Goal: Transaction & Acquisition: Download file/media

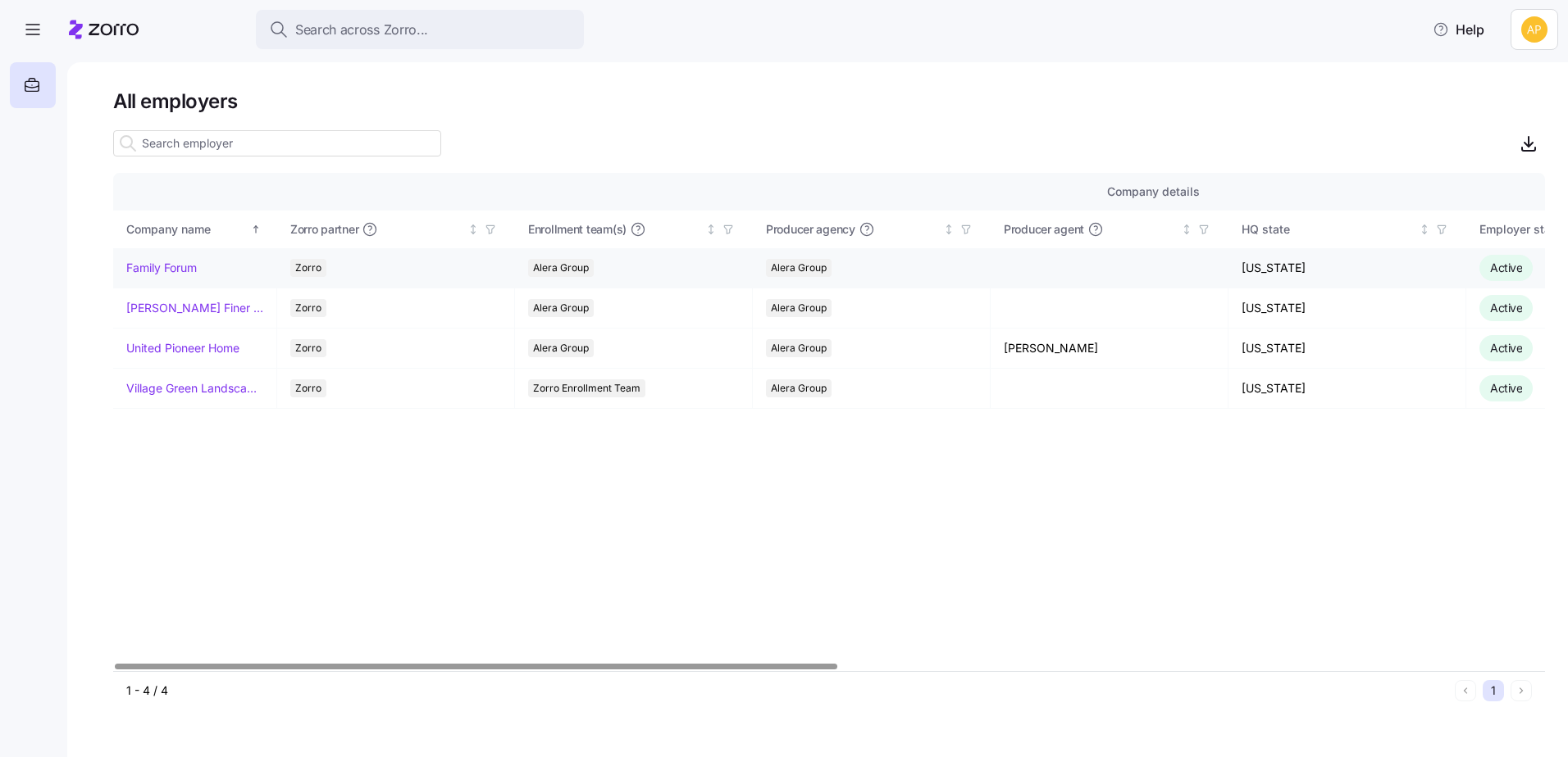
click at [173, 273] on link "Family Forum" at bounding box center [162, 267] width 71 height 16
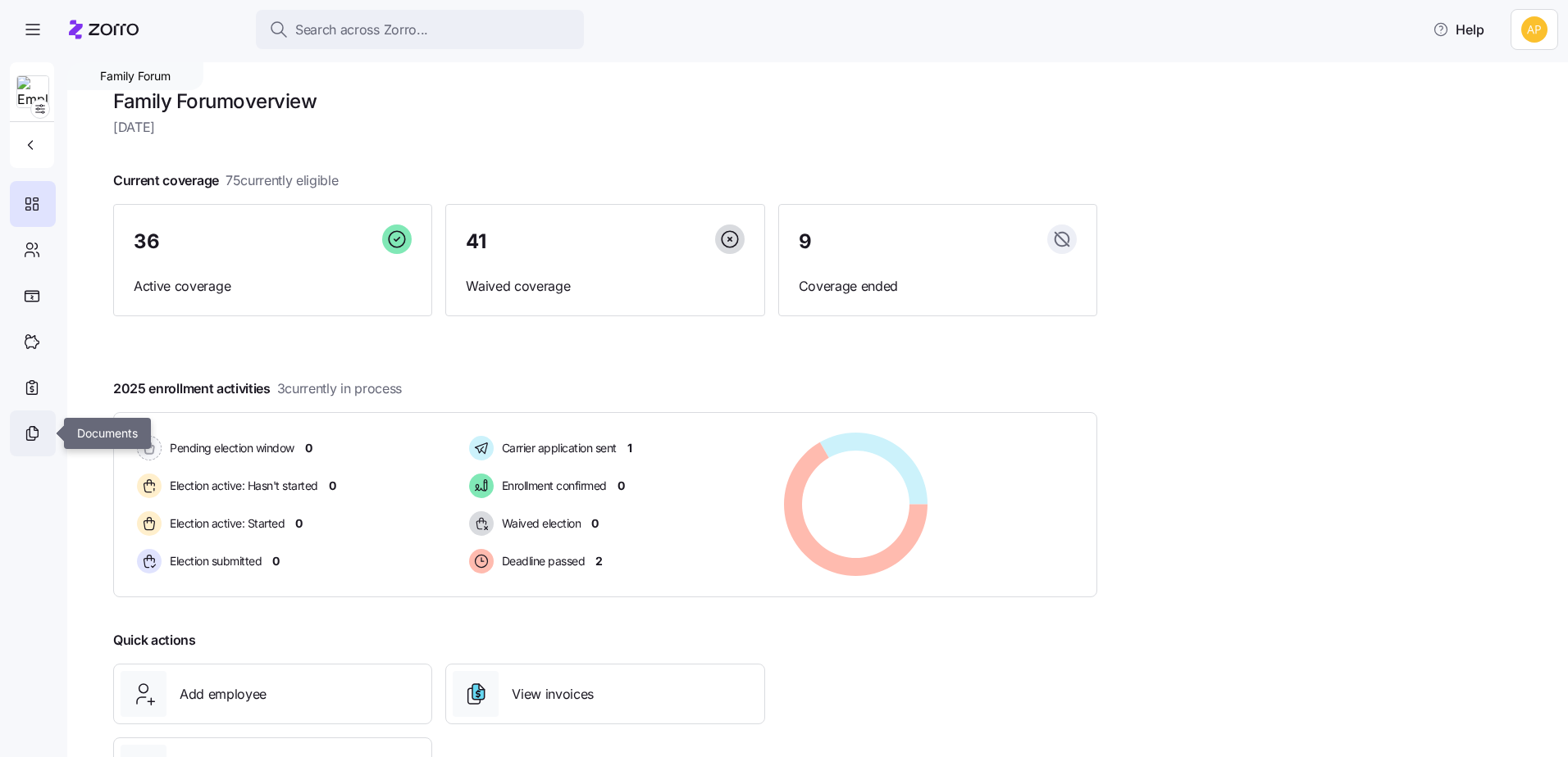
click at [29, 441] on icon at bounding box center [31, 433] width 18 height 19
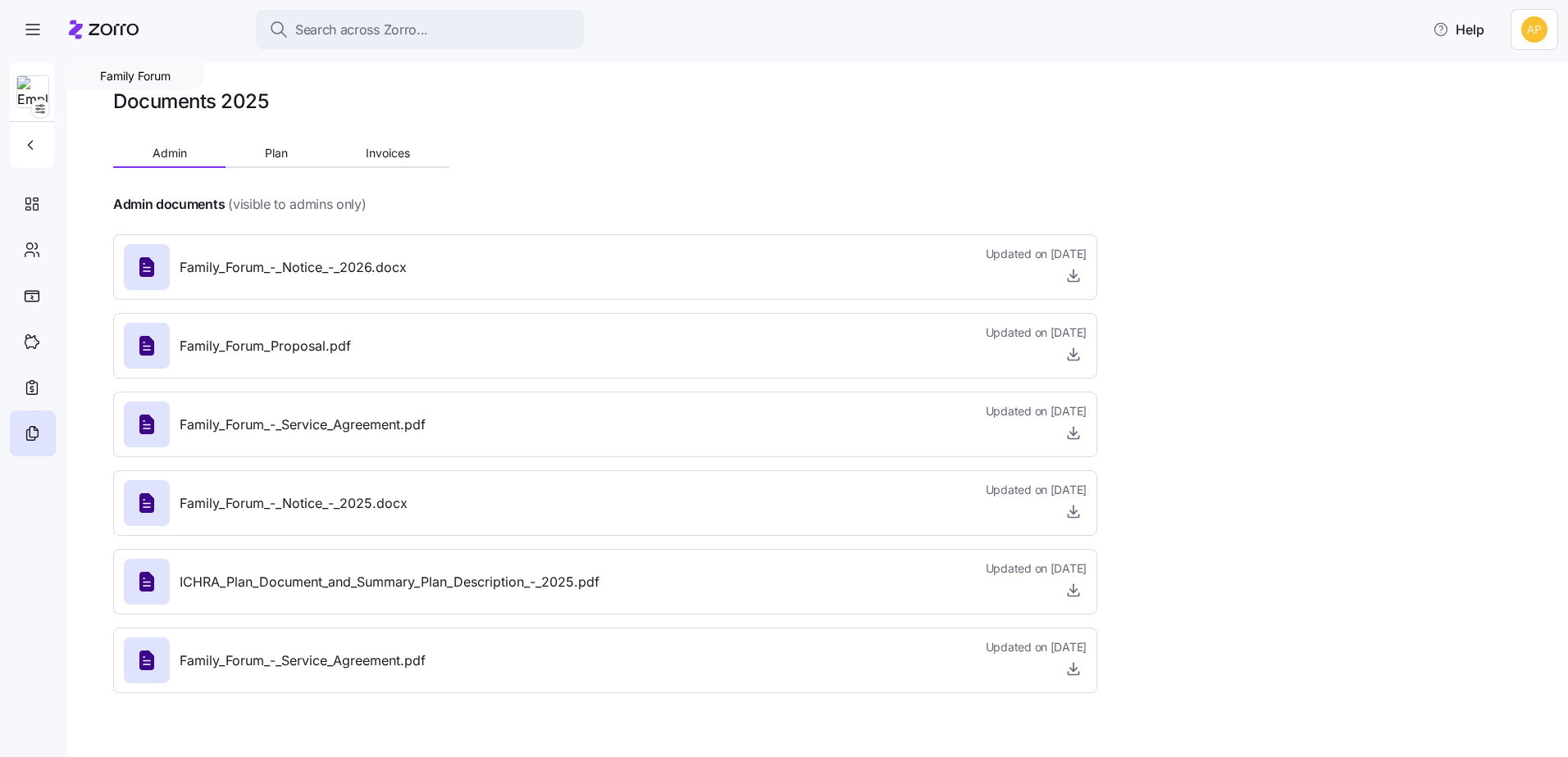
drag, startPoint x: 1357, startPoint y: 304, endPoint x: 1337, endPoint y: 304, distance: 20.0
click at [1357, 304] on div "Family Forum Documents 2025 Admin Plan Invoices Admin documents (visible to adm…" at bounding box center [817, 410] width 1501 height 695
click at [1070, 280] on icon "button" at bounding box center [1073, 275] width 16 height 16
click at [279, 158] on span "Plan" at bounding box center [276, 153] width 23 height 12
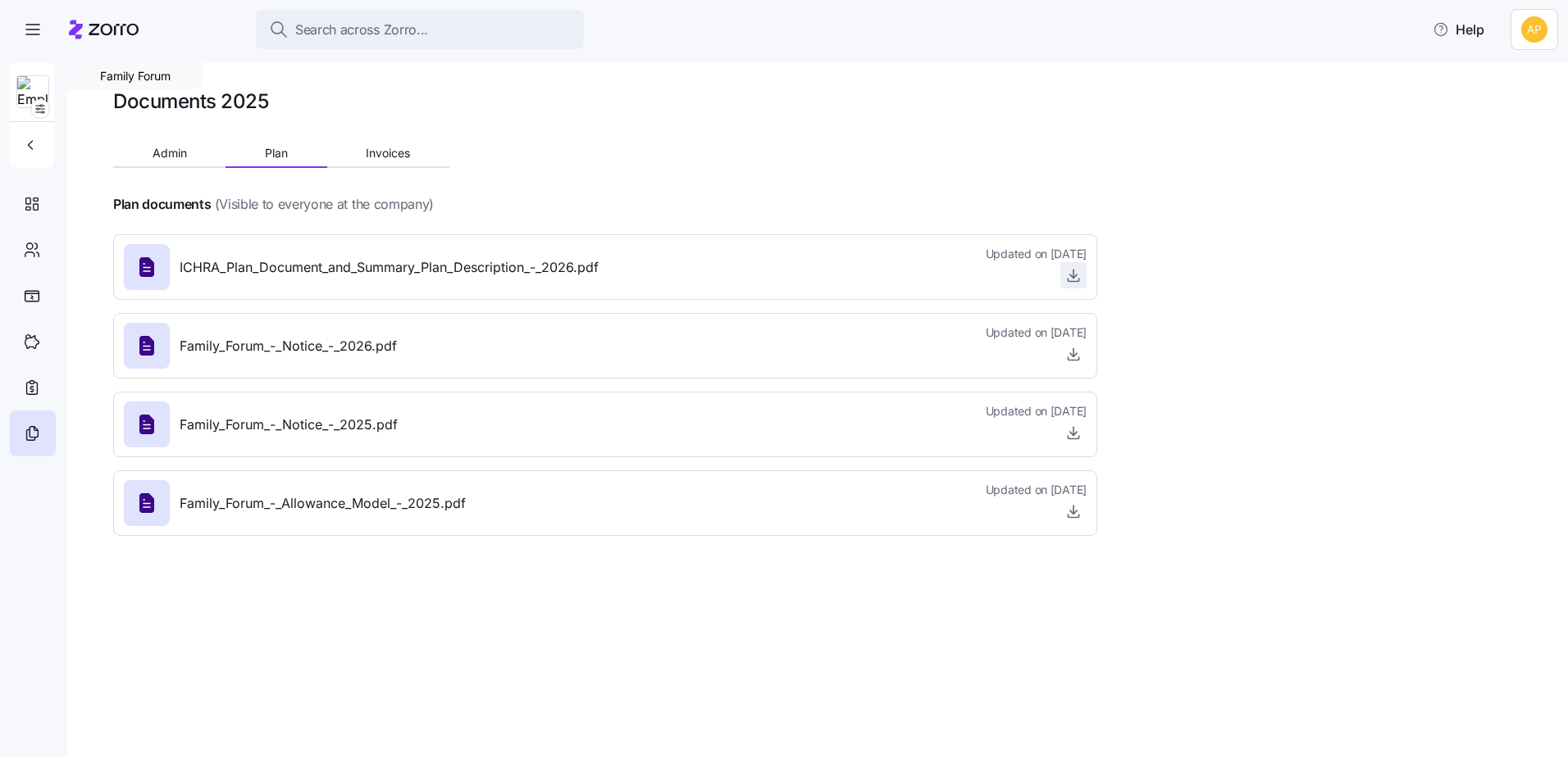
click at [1071, 280] on icon "button" at bounding box center [1073, 275] width 16 height 16
click at [183, 152] on span "Admin" at bounding box center [169, 153] width 35 height 12
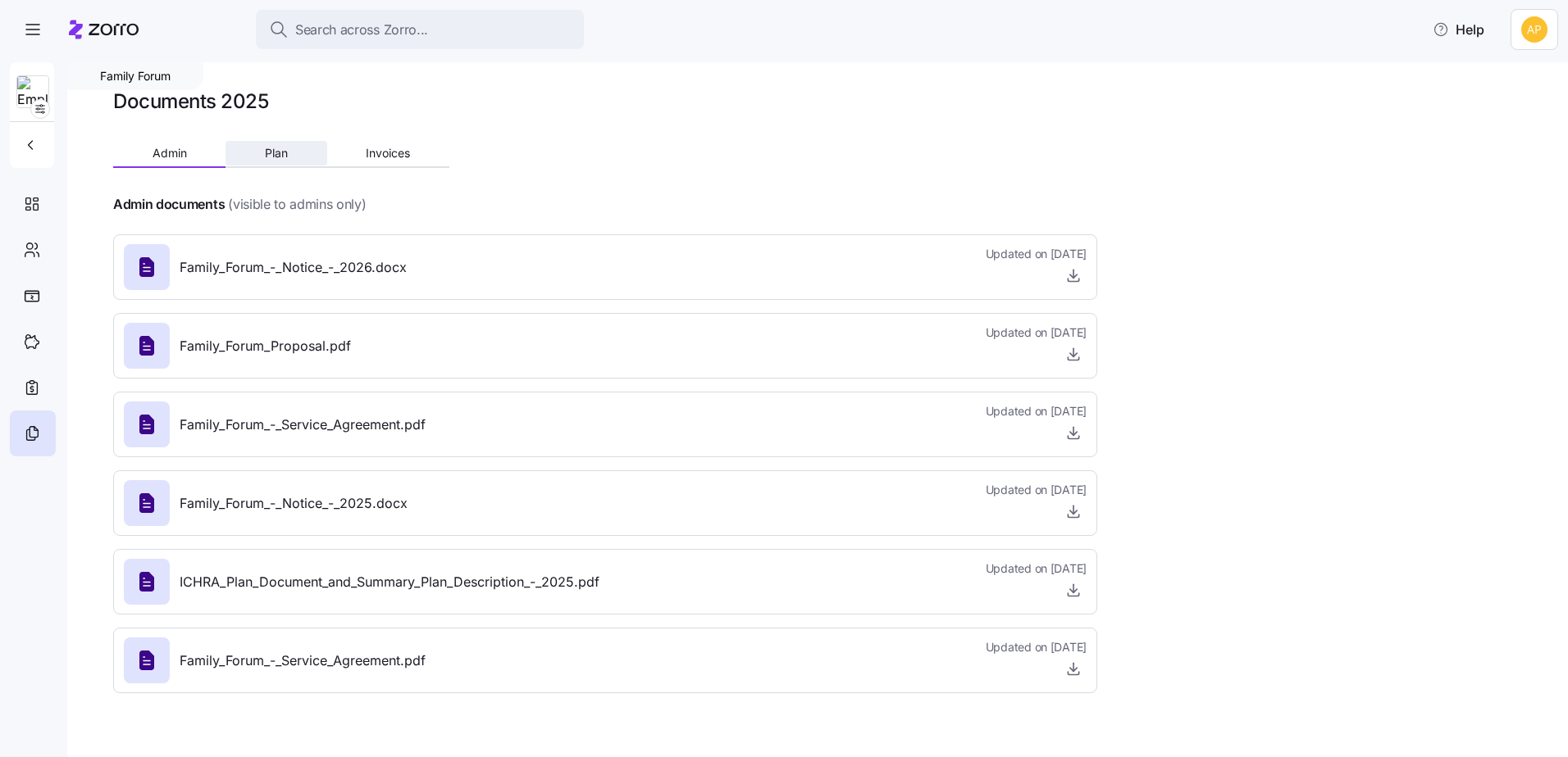
click at [263, 144] on button "Plan" at bounding box center [276, 153] width 101 height 24
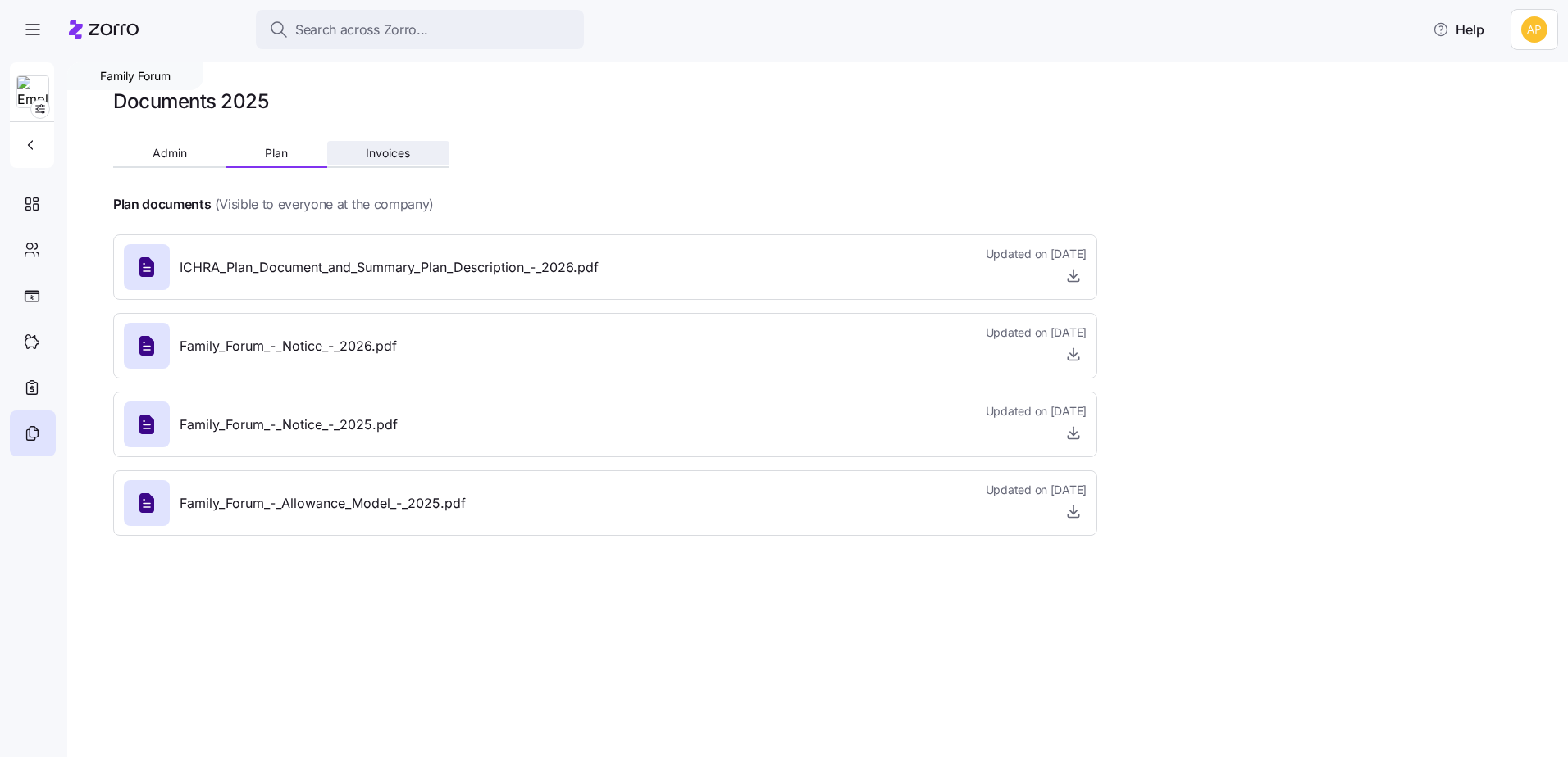
click at [391, 153] on span "Invoices" at bounding box center [388, 153] width 45 height 12
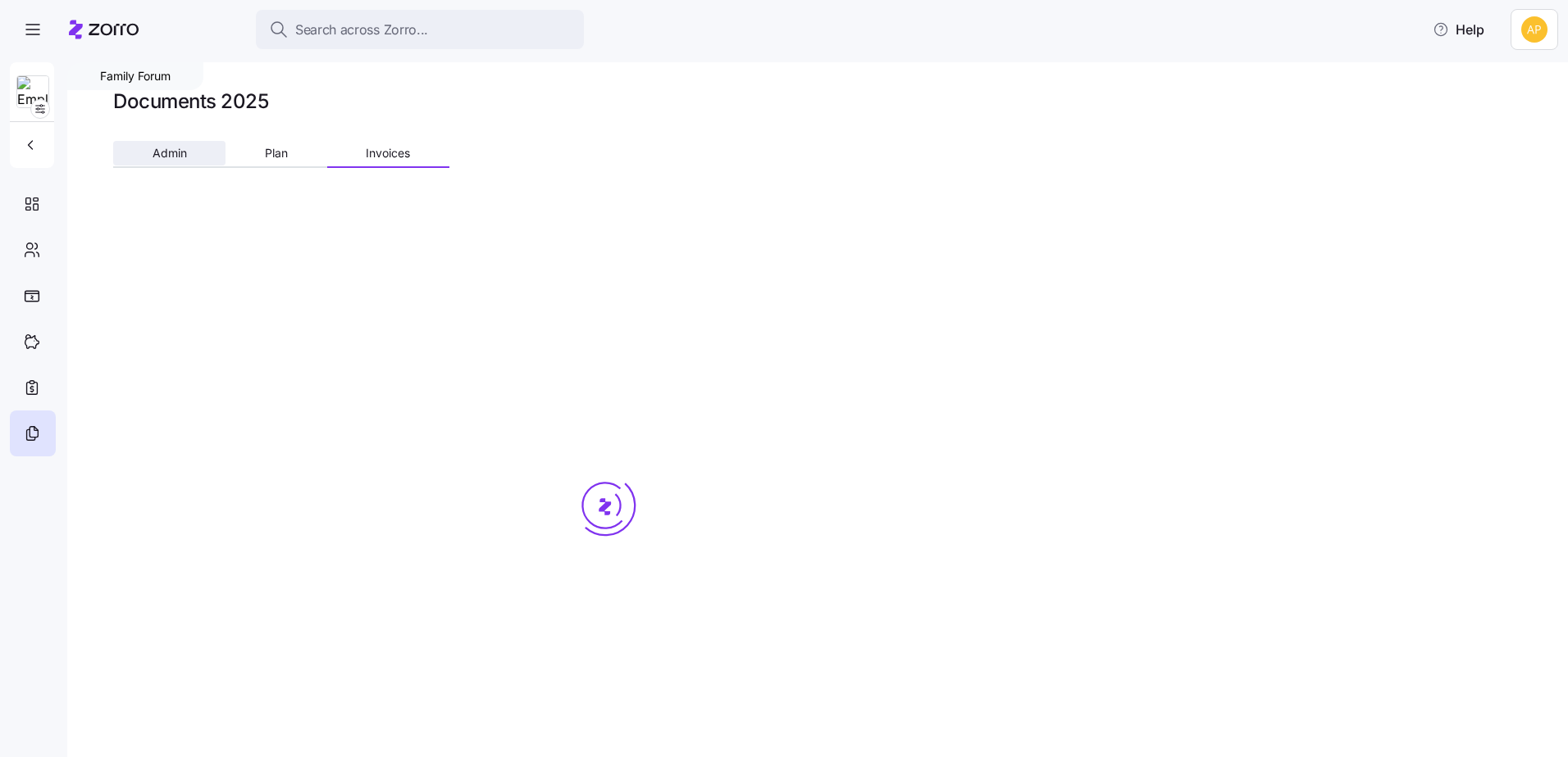
click at [173, 156] on span "Admin" at bounding box center [169, 153] width 35 height 12
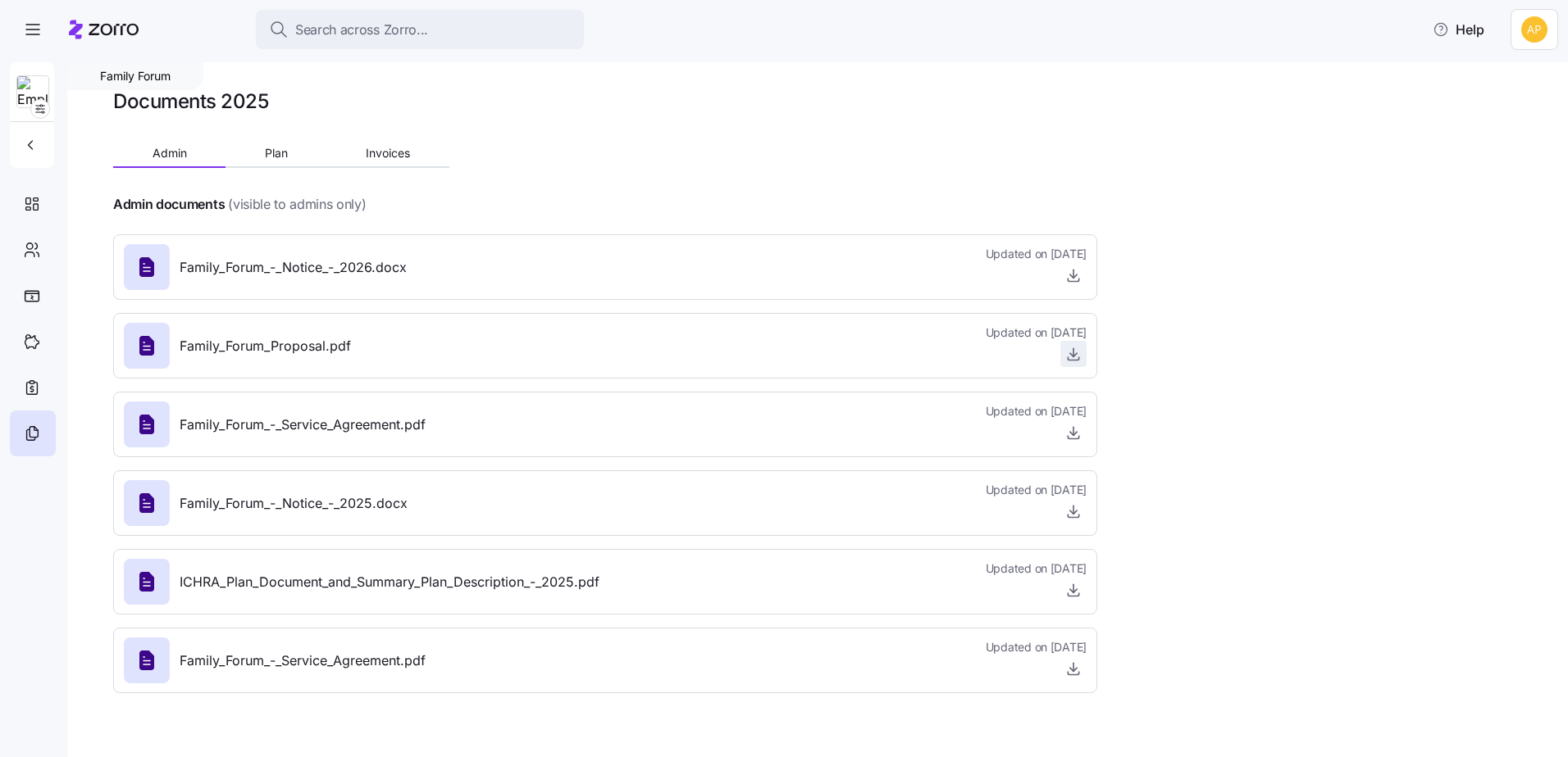
click at [1070, 355] on icon "button" at bounding box center [1073, 353] width 16 height 16
click at [1069, 357] on icon "button" at bounding box center [1073, 353] width 16 height 16
